Goal: Task Accomplishment & Management: Use online tool/utility

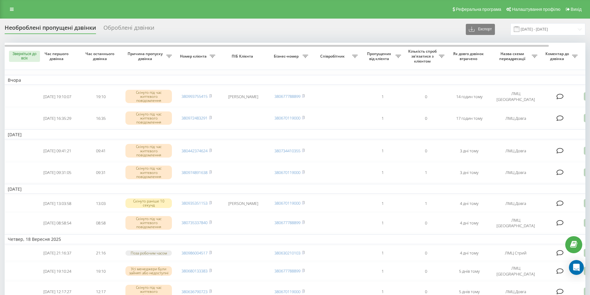
drag, startPoint x: 128, startPoint y: 25, endPoint x: 124, endPoint y: 23, distance: 4.6
click at [128, 25] on font "Оброблені дзвінки" at bounding box center [128, 27] width 51 height 7
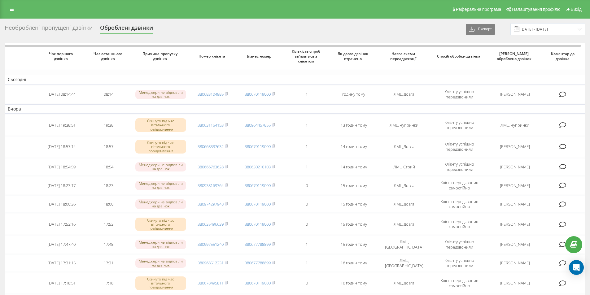
click at [69, 28] on div "Необроблені пропущені дзвінки" at bounding box center [49, 29] width 88 height 10
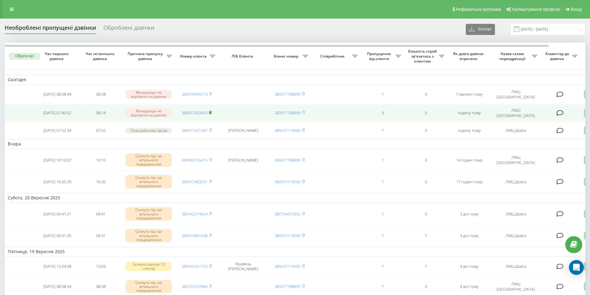
click at [212, 114] on icon at bounding box center [210, 113] width 3 height 4
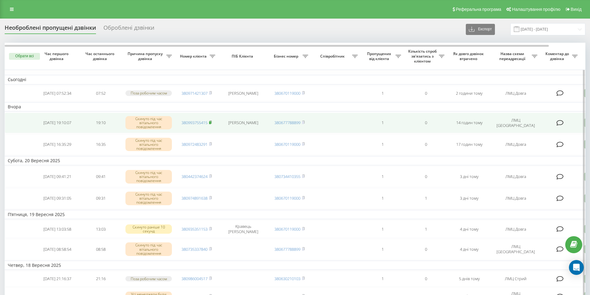
click at [212, 124] on icon at bounding box center [210, 122] width 3 height 4
